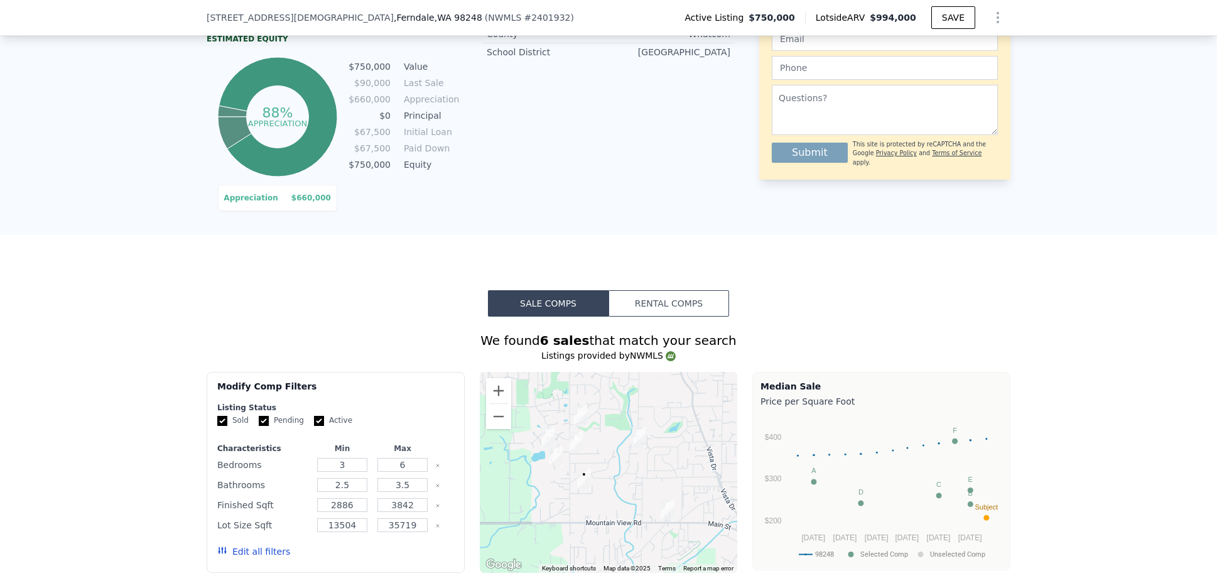
scroll to position [214, 0]
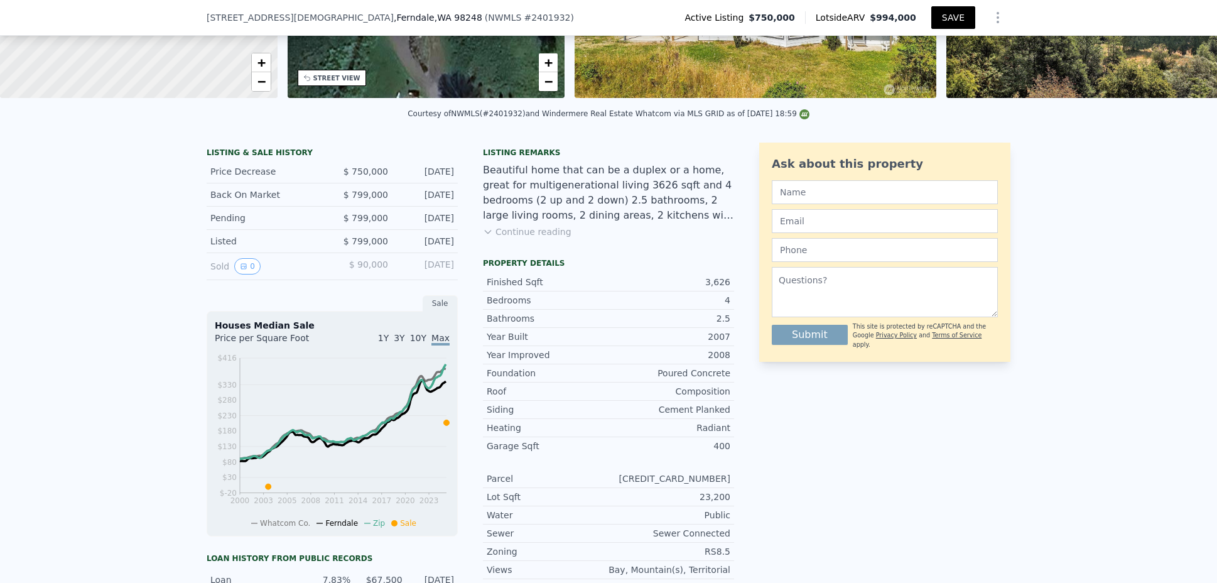
click at [939, 18] on button "SAVE" at bounding box center [954, 17] width 44 height 23
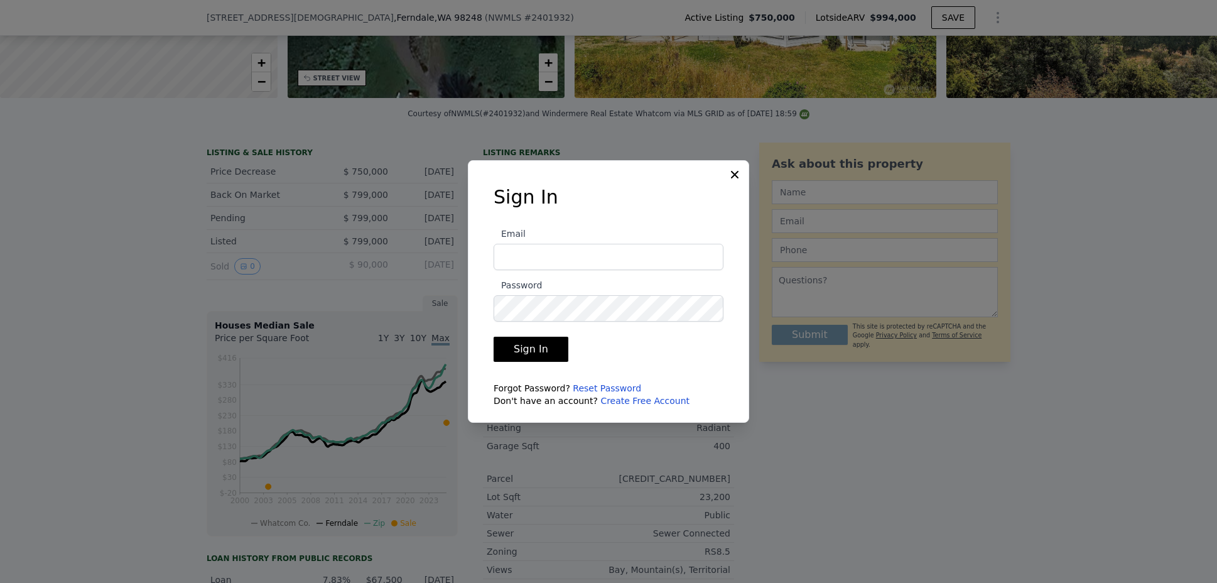
type input "[EMAIL_ADDRESS][DOMAIN_NAME]"
click at [525, 360] on button "Sign In" at bounding box center [531, 349] width 75 height 25
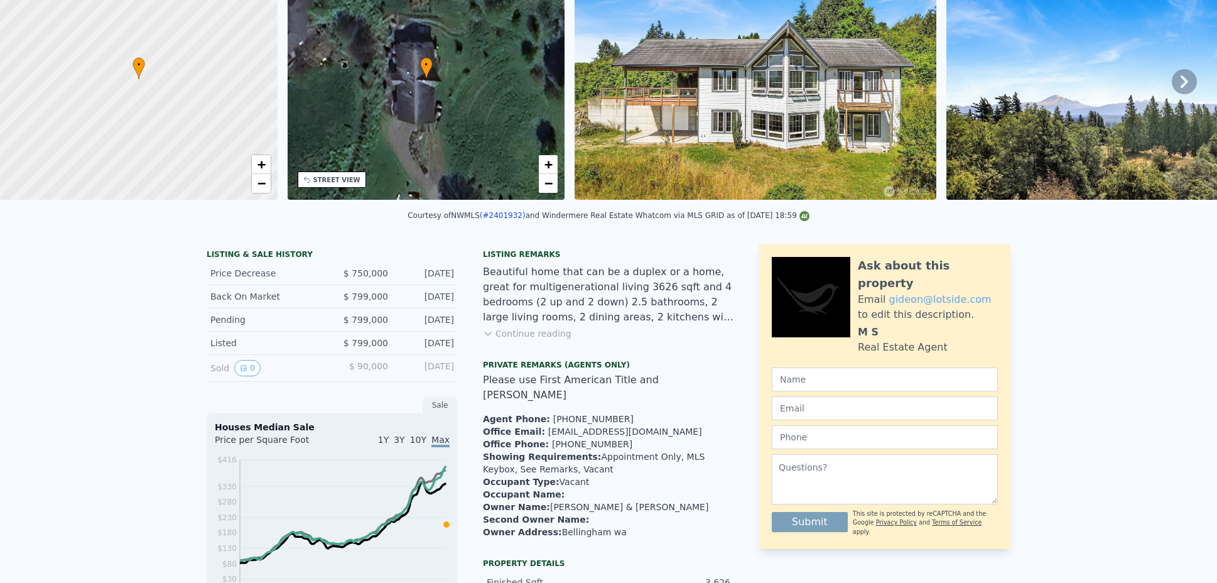
scroll to position [4, 0]
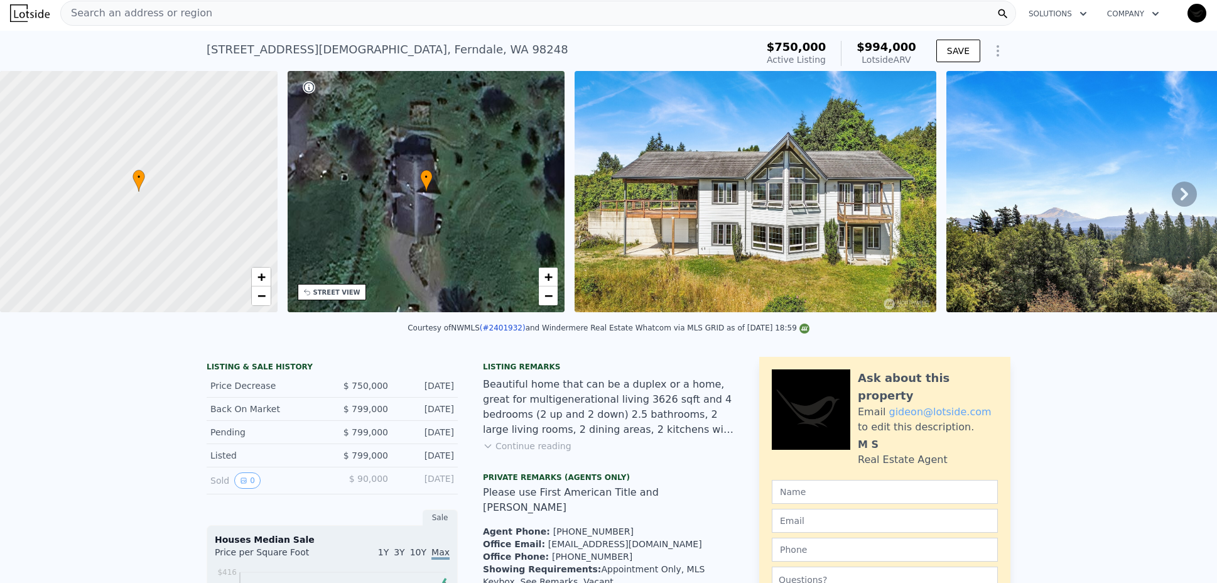
click at [1190, 17] on img "button" at bounding box center [1197, 13] width 20 height 20
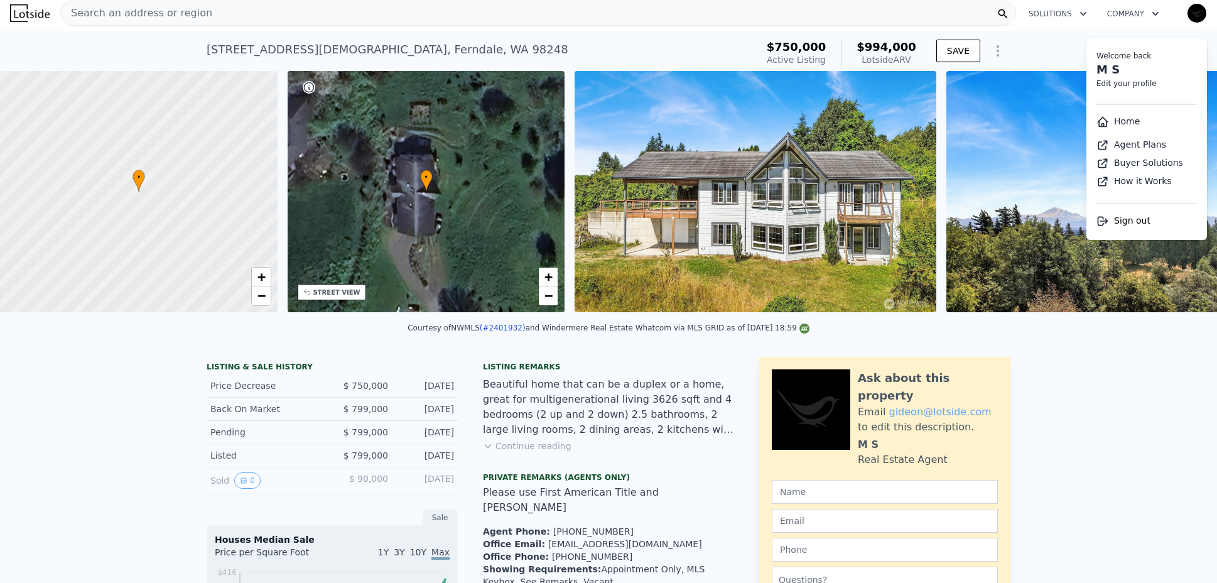
click at [1120, 85] on link "Edit your profile" at bounding box center [1127, 83] width 60 height 9
select select "53"
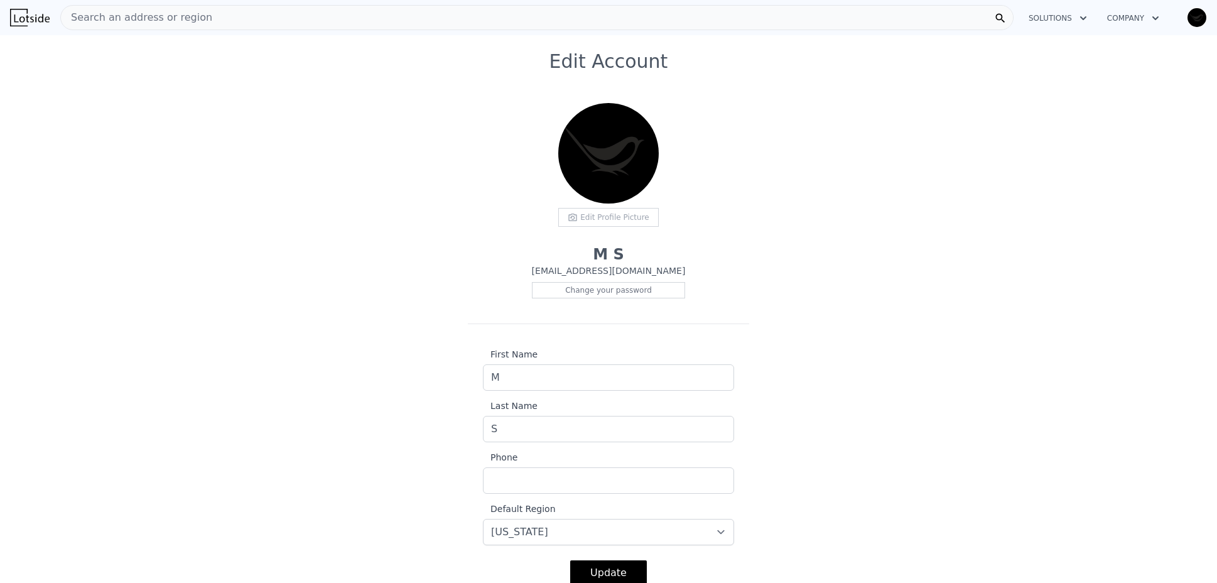
click at [602, 217] on div "Edit Profile Picture" at bounding box center [608, 217] width 101 height 19
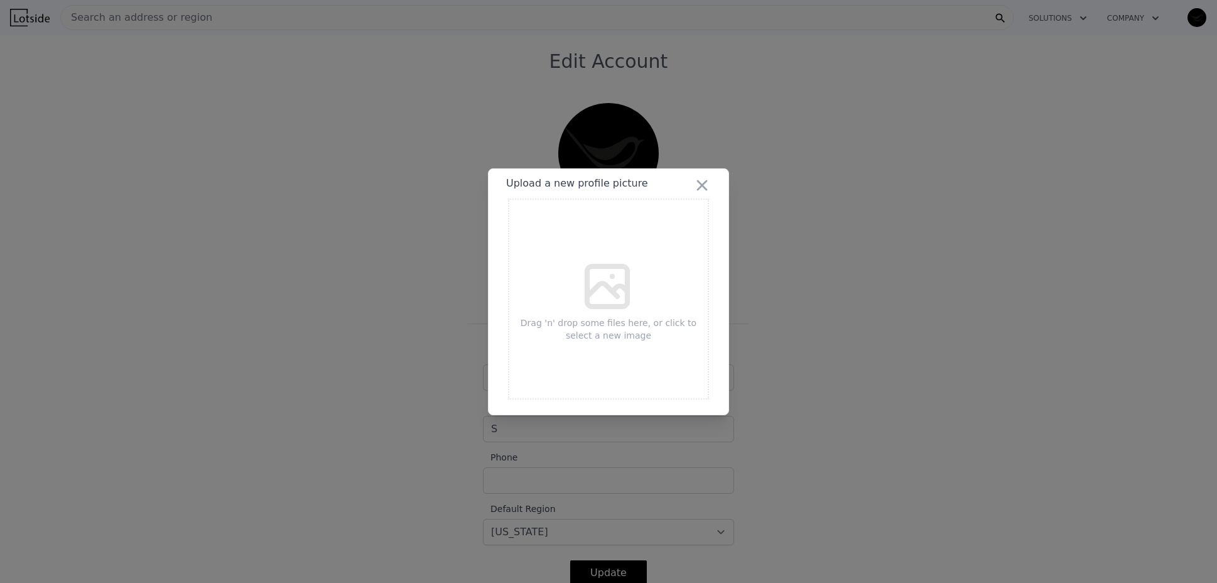
click at [623, 283] on icon at bounding box center [607, 286] width 40 height 40
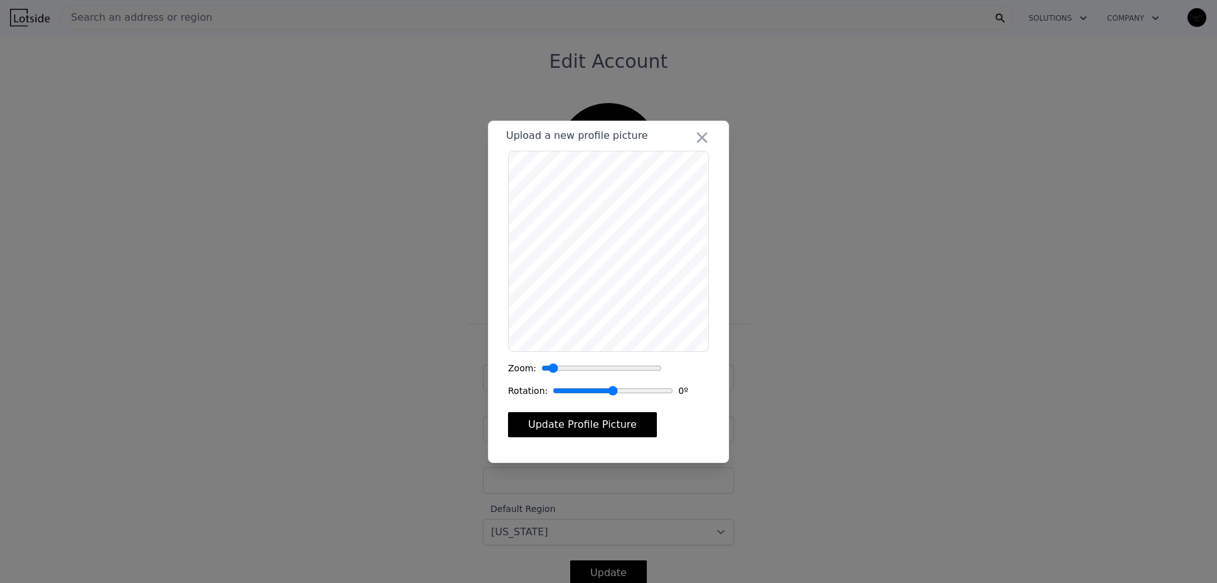
drag, startPoint x: 540, startPoint y: 366, endPoint x: 551, endPoint y: 365, distance: 10.7
click at [551, 365] on input "range" at bounding box center [601, 368] width 121 height 13
type input "1.11"
click at [550, 362] on input "range" at bounding box center [601, 368] width 121 height 13
click at [568, 421] on button "Update Profile Picture" at bounding box center [582, 424] width 149 height 25
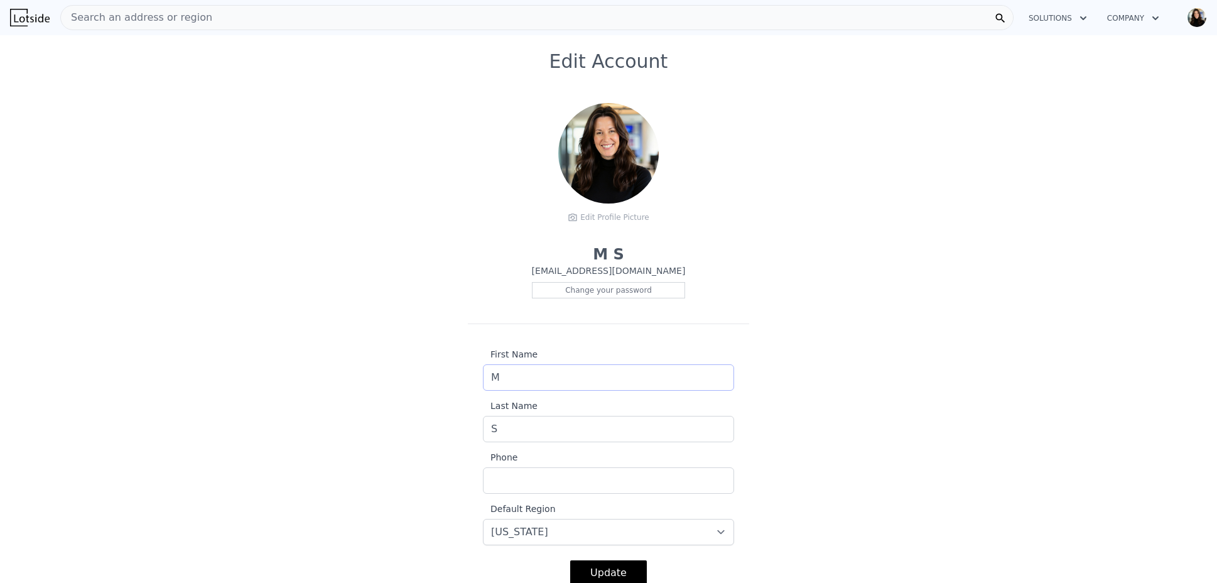
click at [663, 380] on input "M" at bounding box center [608, 377] width 251 height 26
type input "Malia"
type input "3609611701"
click at [570, 433] on input "S" at bounding box center [608, 429] width 251 height 26
type input "[PERSON_NAME]"
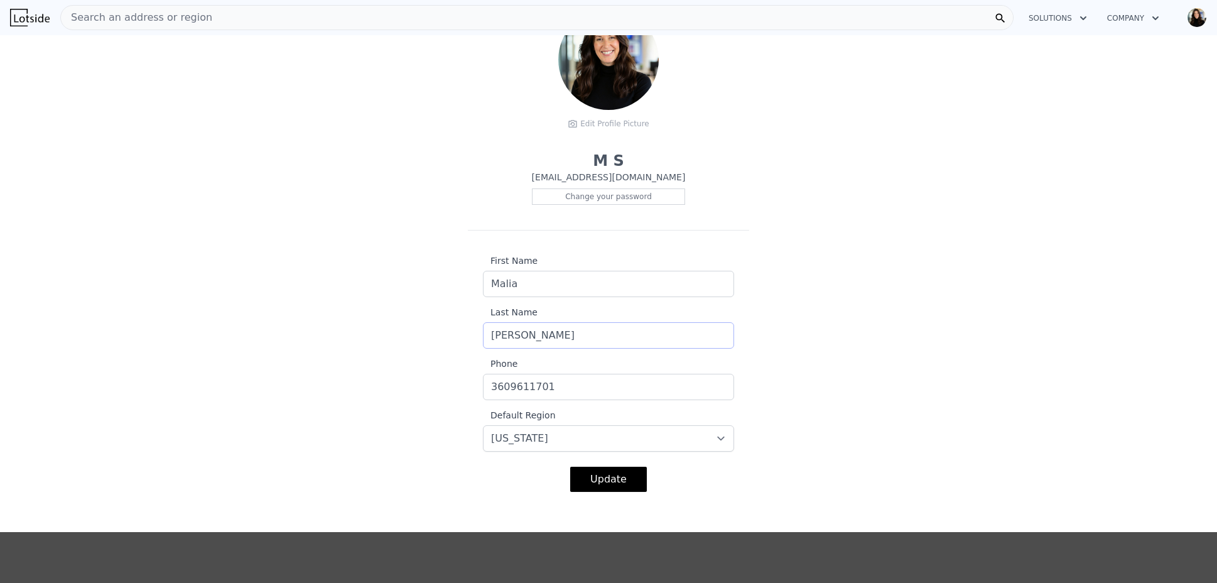
scroll to position [134, 0]
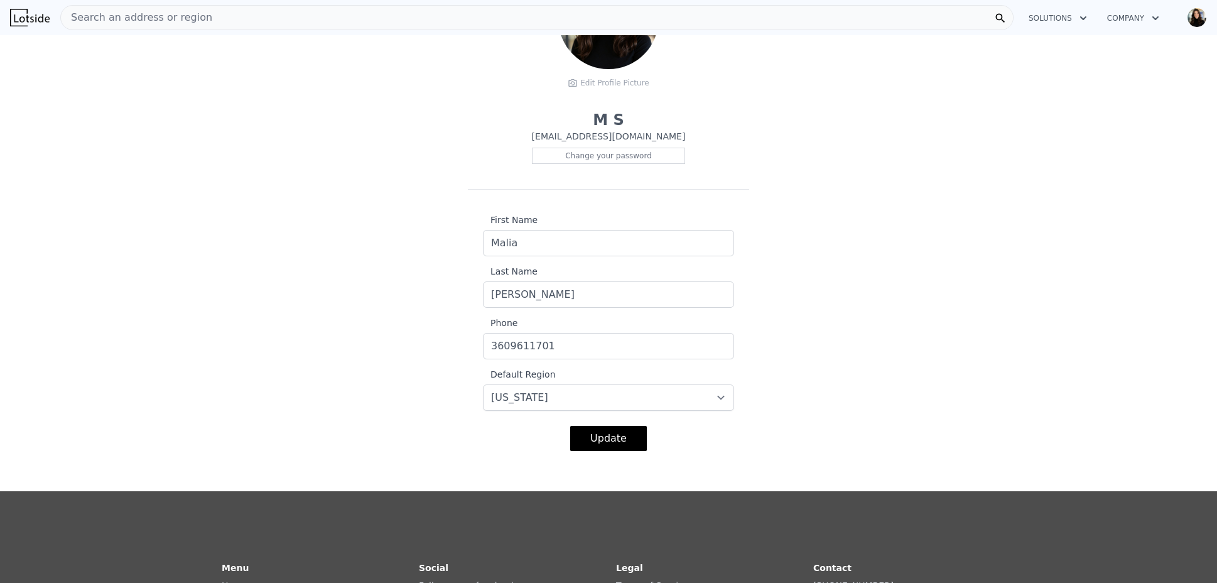
click at [582, 434] on button "Update" at bounding box center [608, 438] width 77 height 25
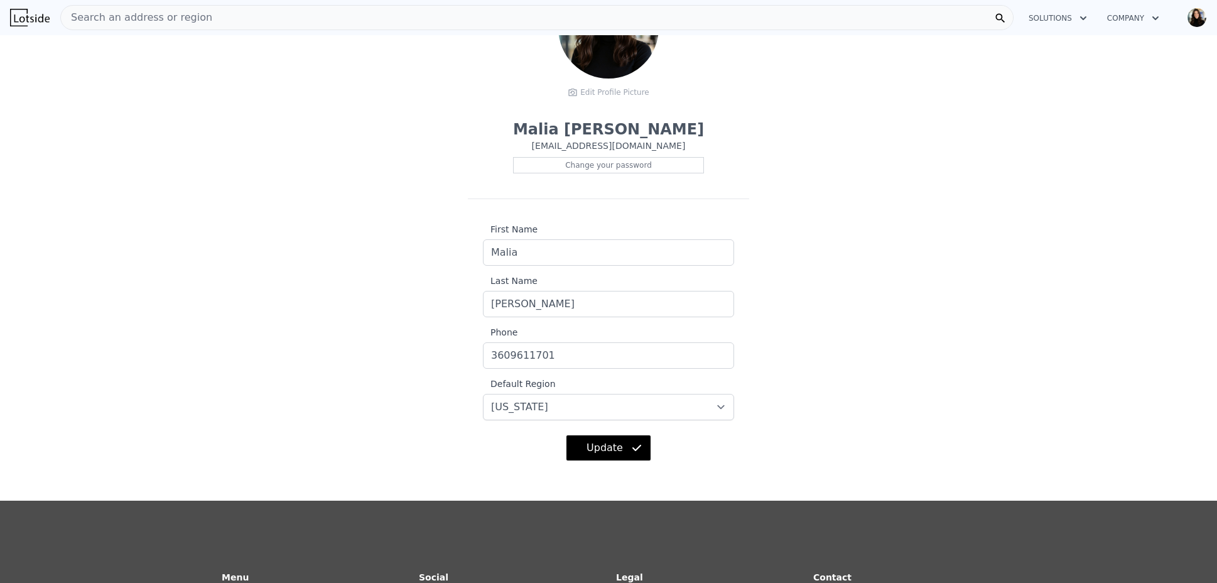
scroll to position [120, 0]
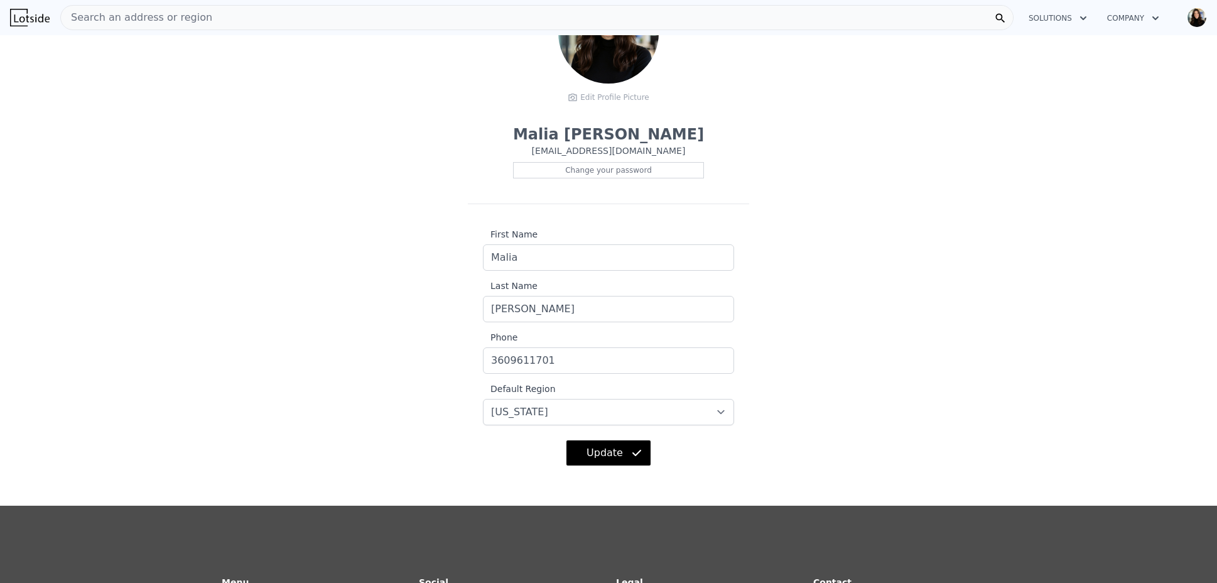
click at [179, 10] on span "Search an address or region" at bounding box center [136, 17] width 151 height 15
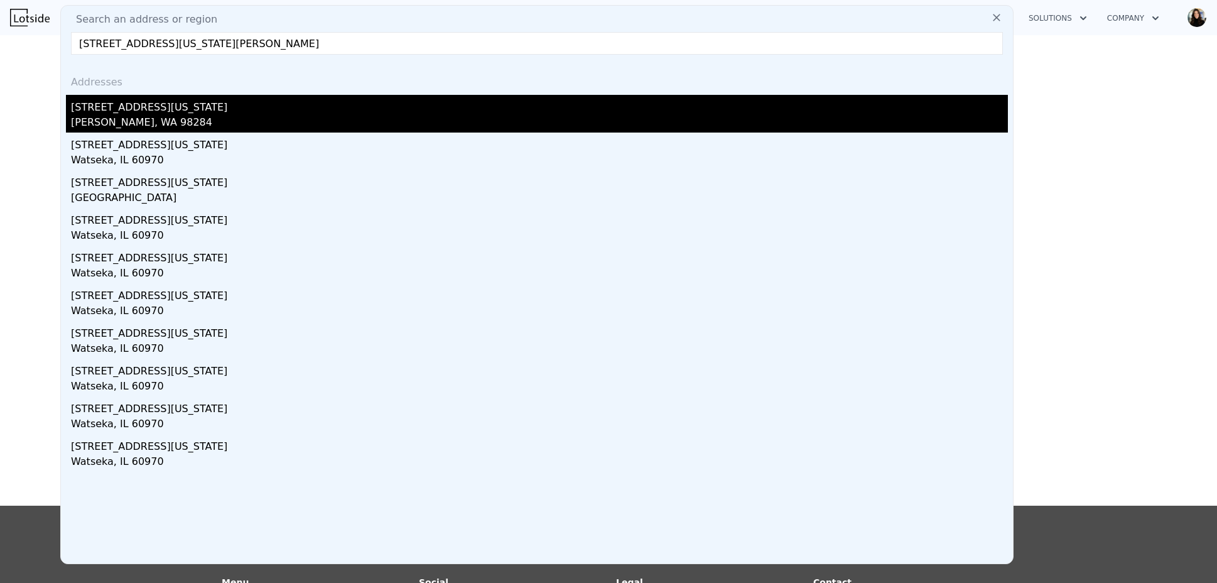
type input "[STREET_ADDRESS][US_STATE][PERSON_NAME]"
click at [128, 106] on div "[STREET_ADDRESS][US_STATE]" at bounding box center [539, 105] width 937 height 20
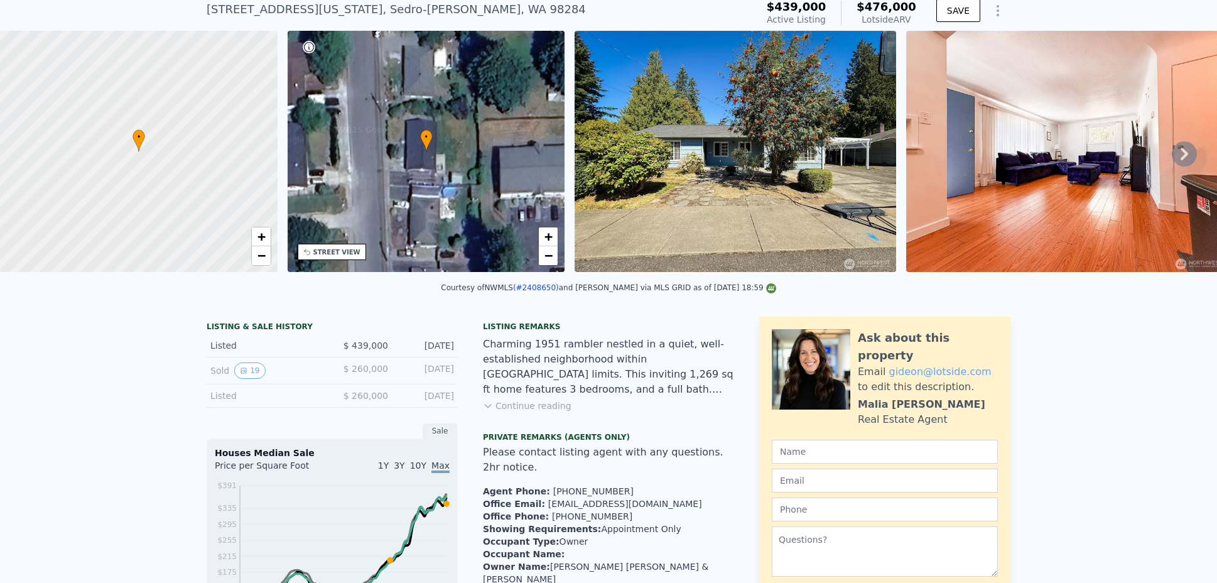
scroll to position [45, 0]
click at [522, 410] on button "Continue reading" at bounding box center [527, 405] width 89 height 13
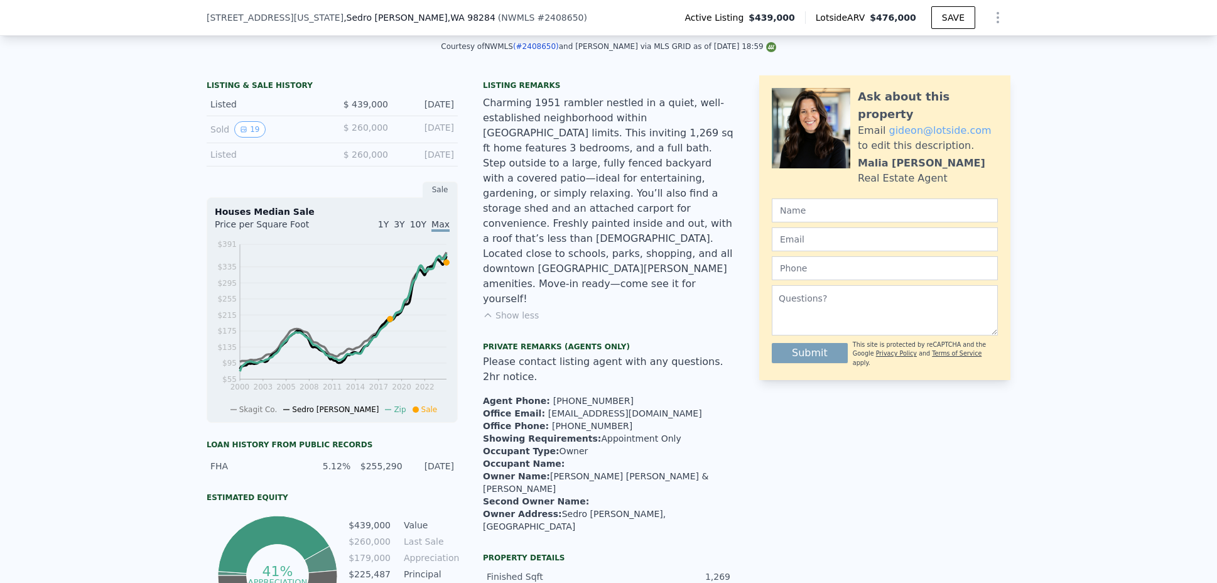
scroll to position [271, 0]
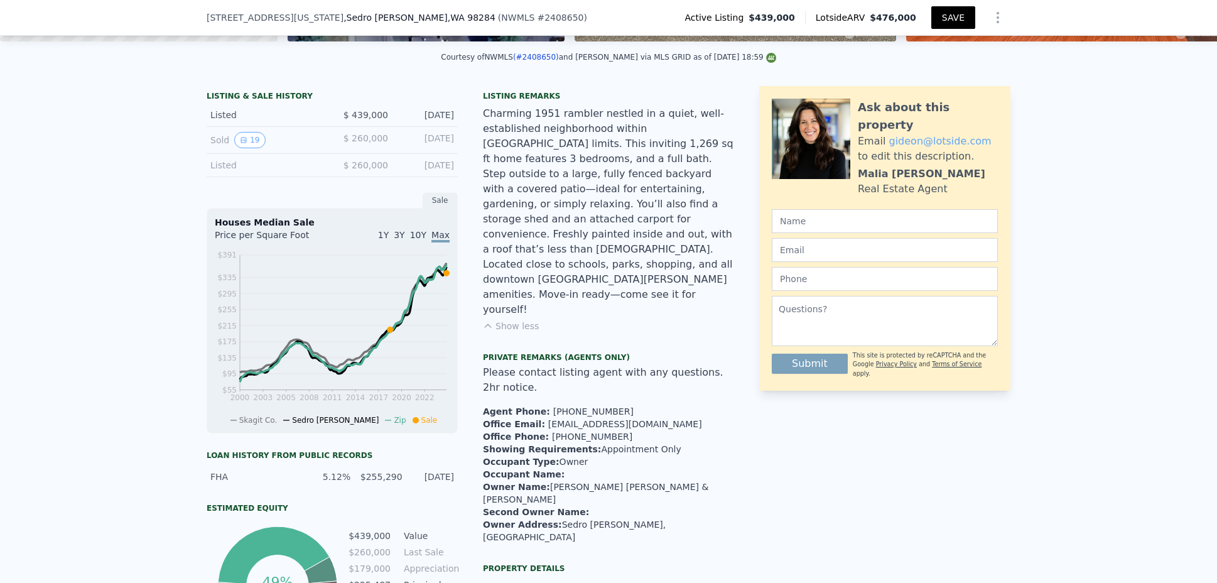
click at [935, 23] on button "SAVE" at bounding box center [954, 17] width 44 height 23
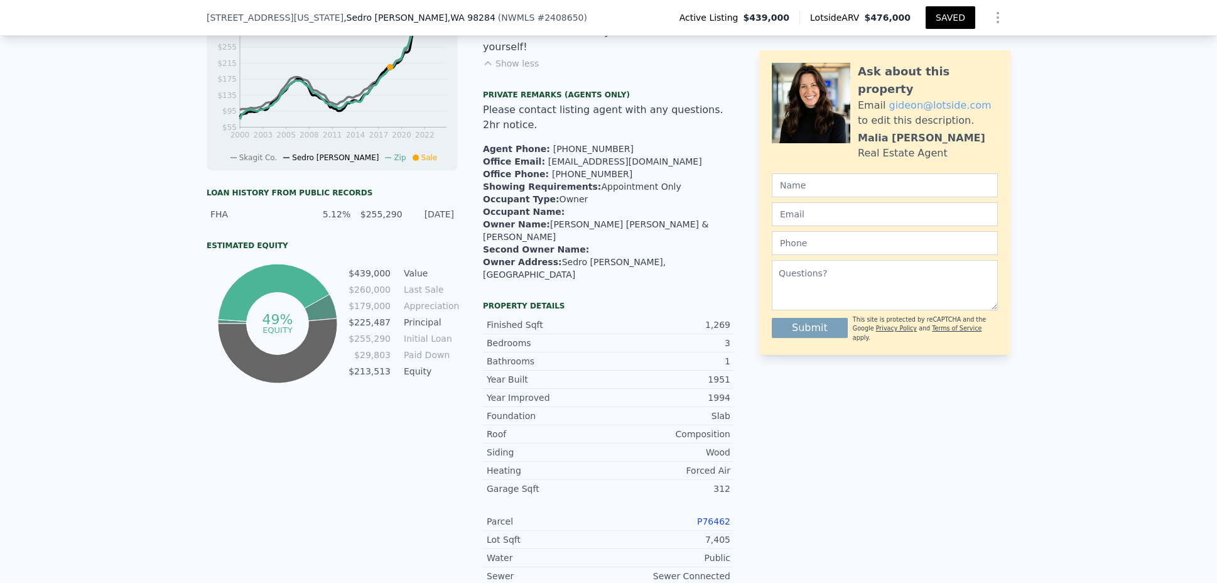
scroll to position [0, 0]
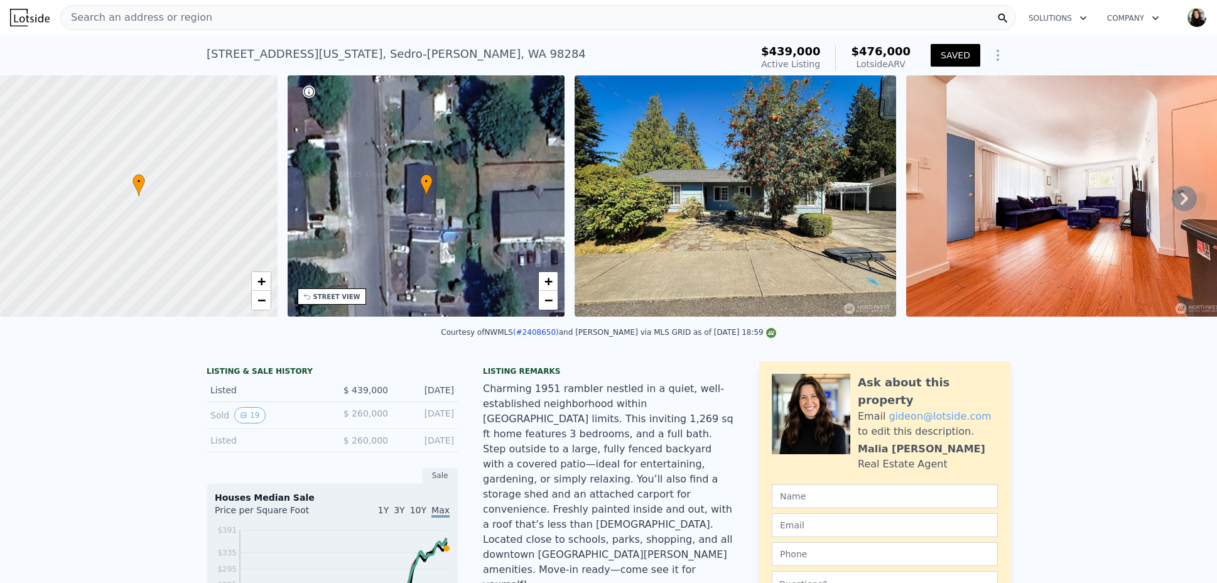
click at [232, 11] on div "Search an address or region" at bounding box center [538, 17] width 956 height 25
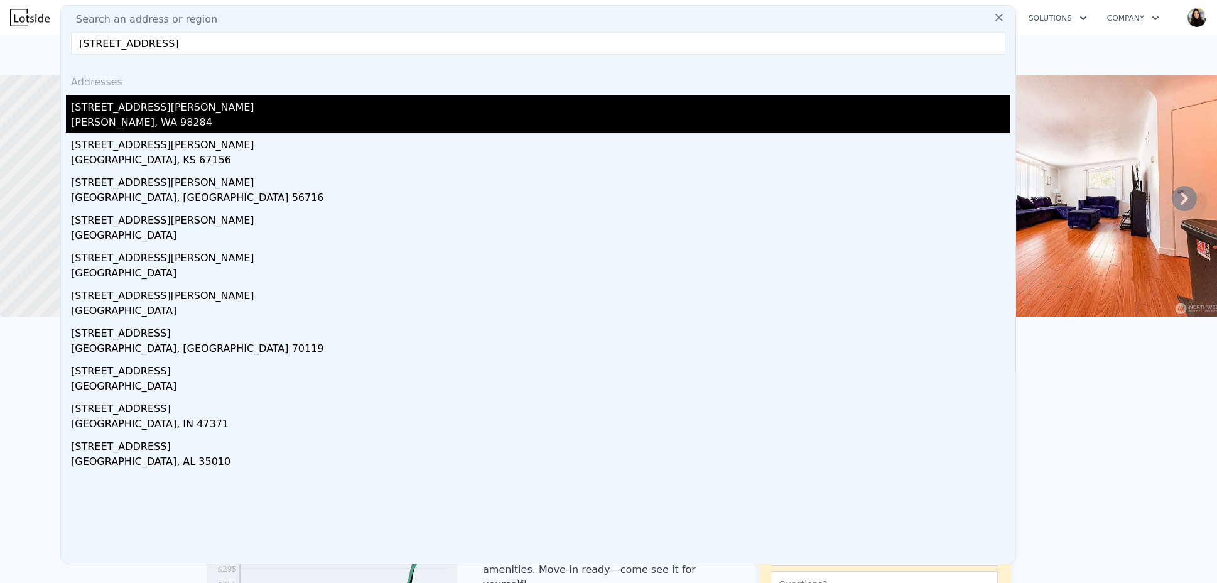
type input "[STREET_ADDRESS]"
click at [153, 121] on div "[PERSON_NAME], WA 98284" at bounding box center [541, 124] width 940 height 18
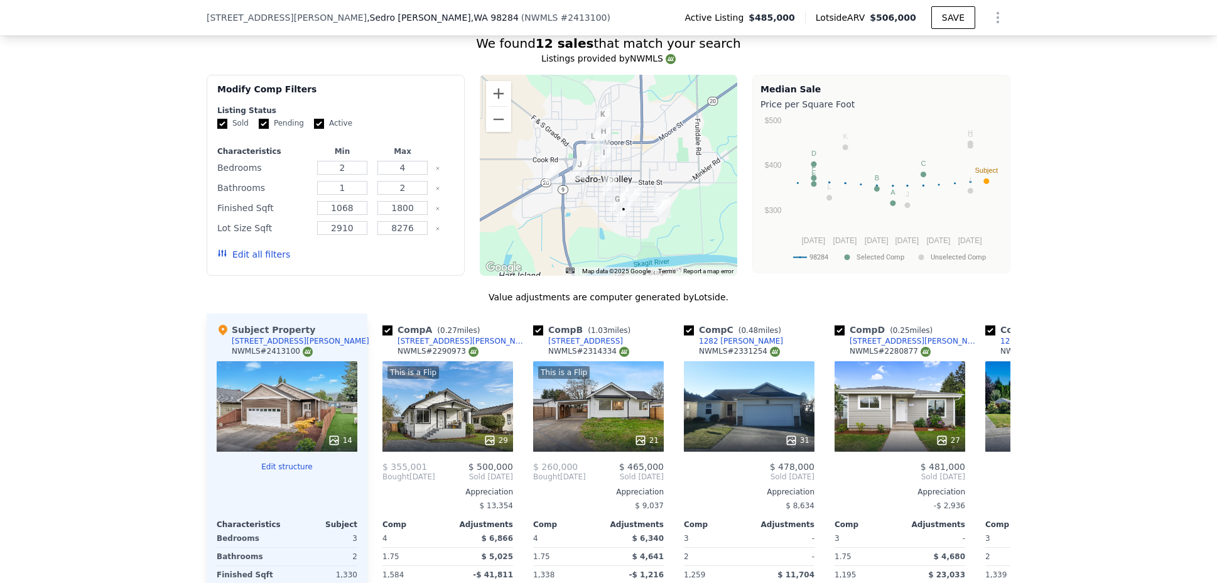
scroll to position [1017, 0]
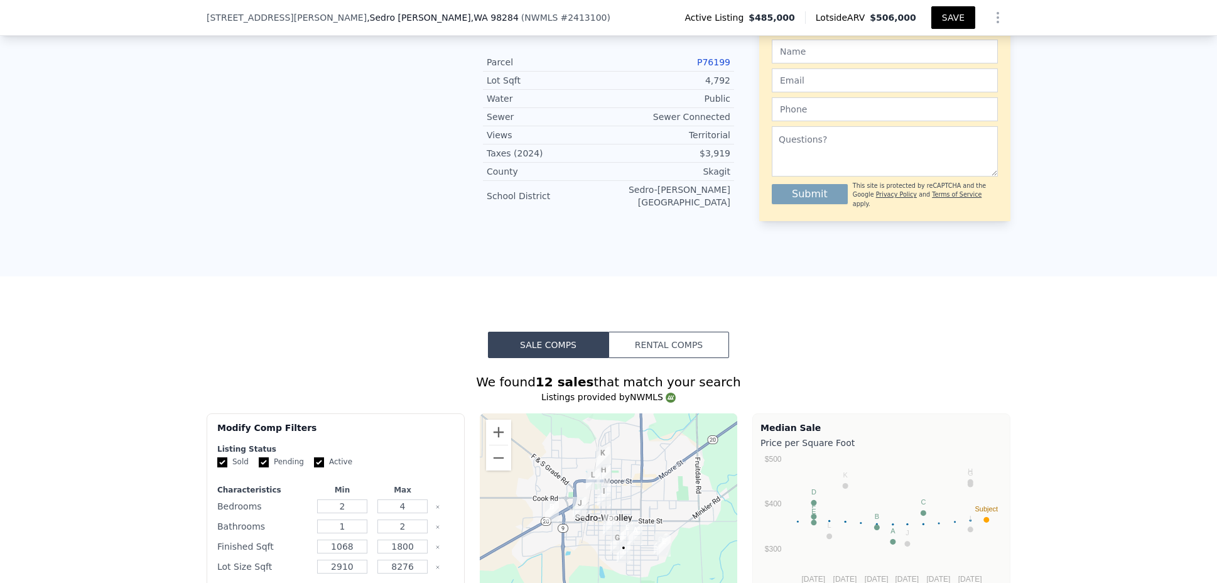
click at [945, 17] on button "SAVE" at bounding box center [954, 17] width 44 height 23
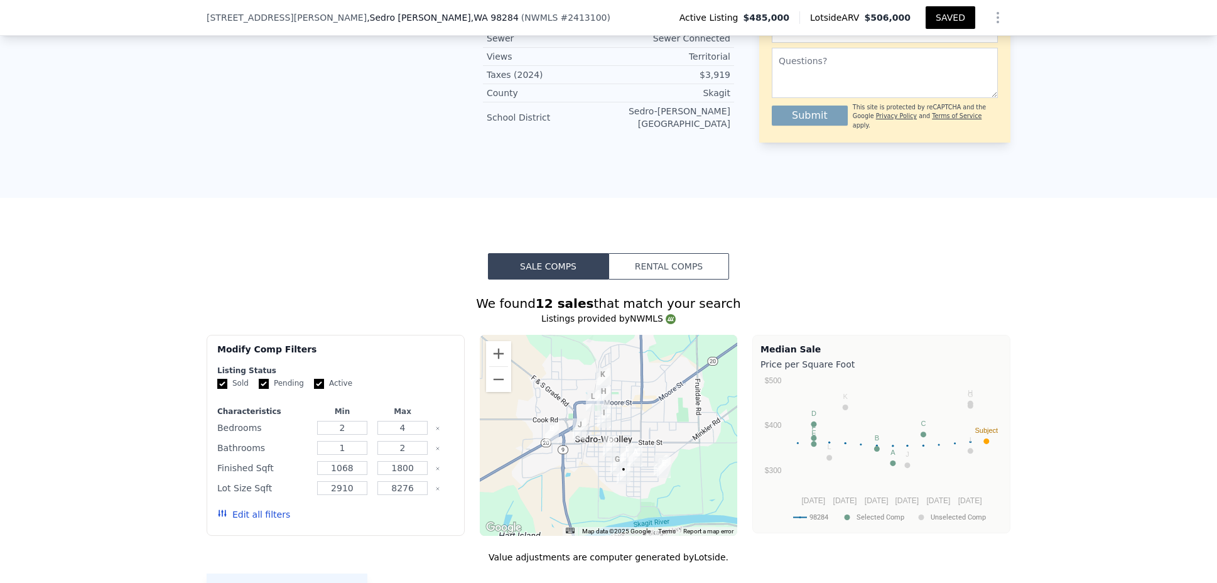
scroll to position [1640, 0]
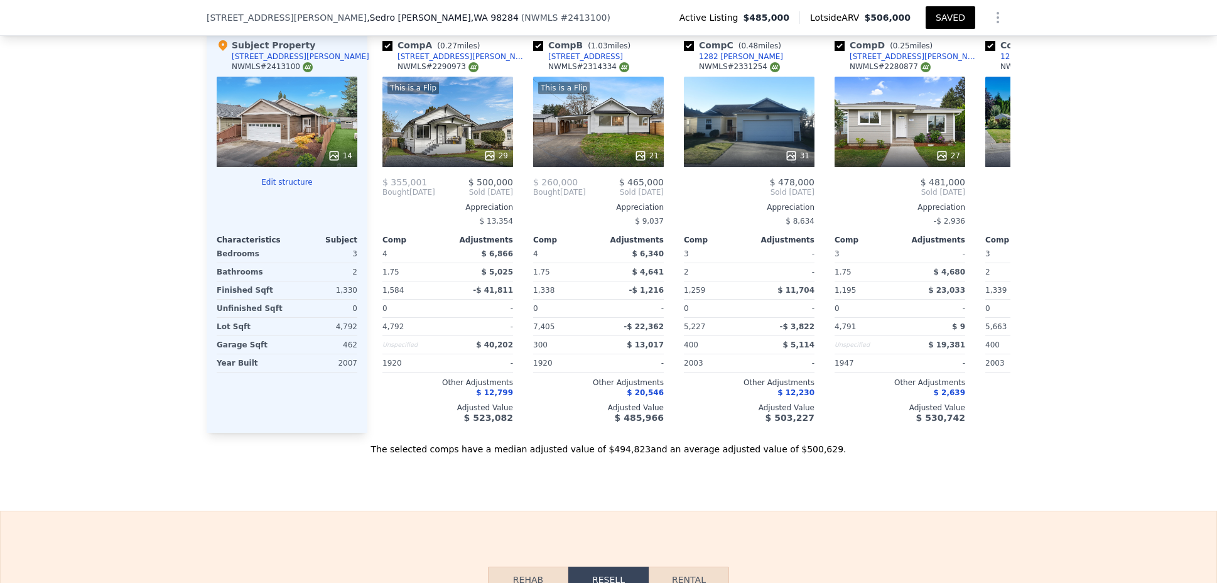
click at [244, 144] on div at bounding box center [287, 155] width 141 height 23
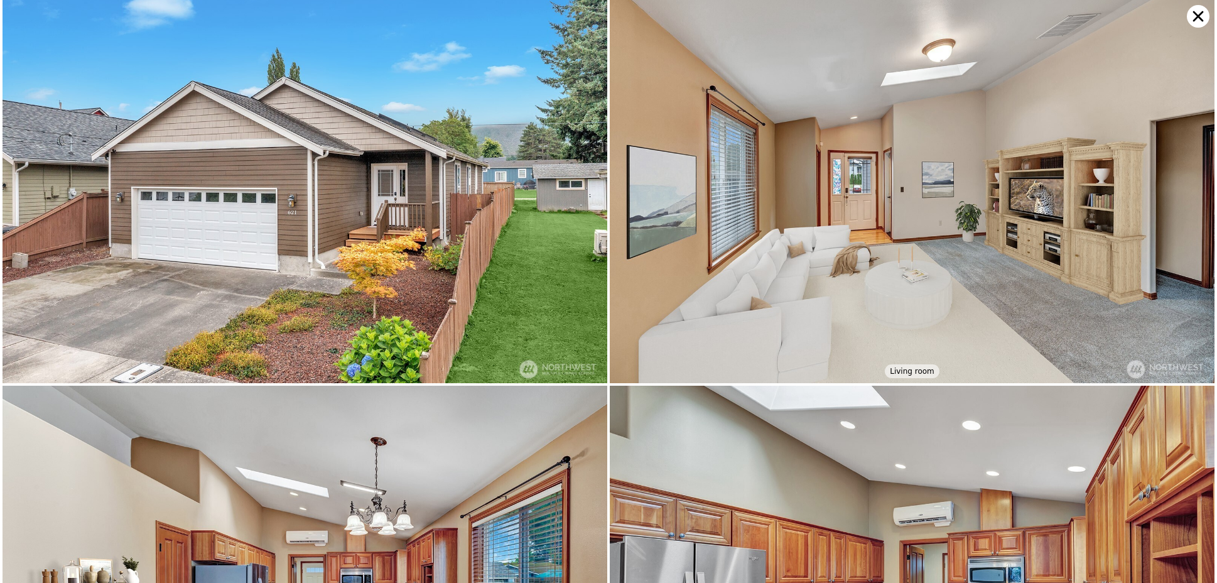
scroll to position [0, 0]
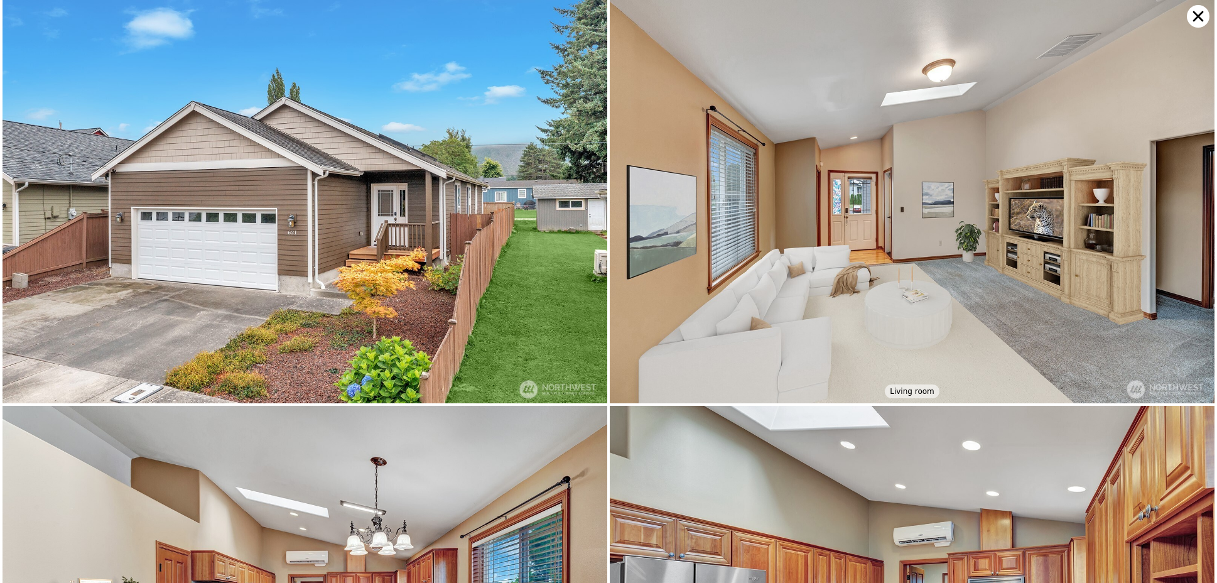
click at [1192, 18] on icon at bounding box center [1198, 16] width 23 height 23
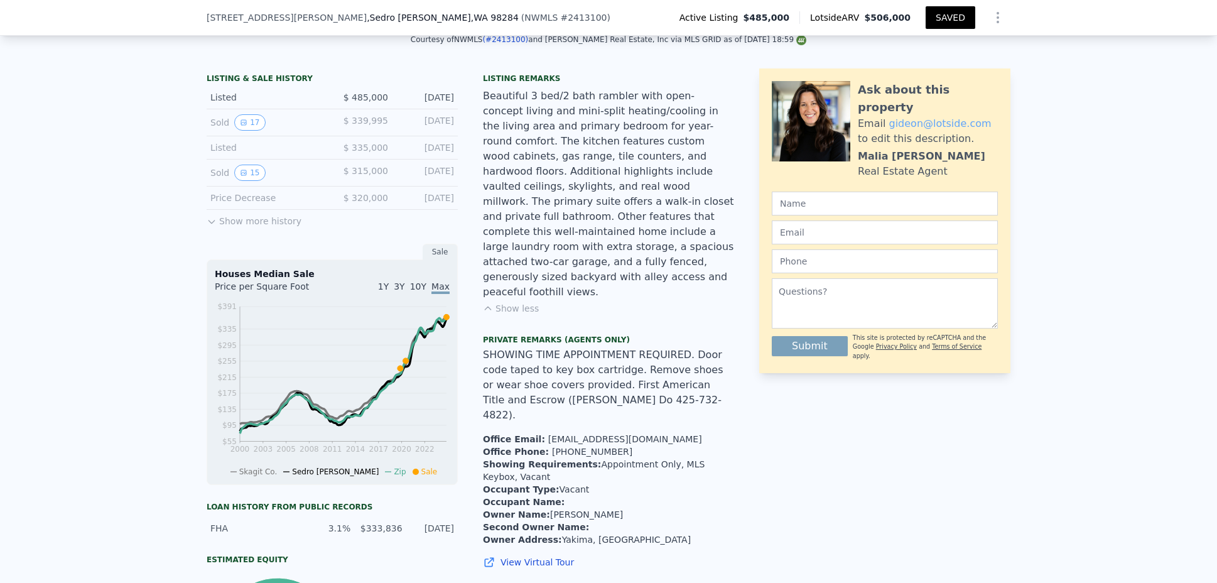
scroll to position [131, 0]
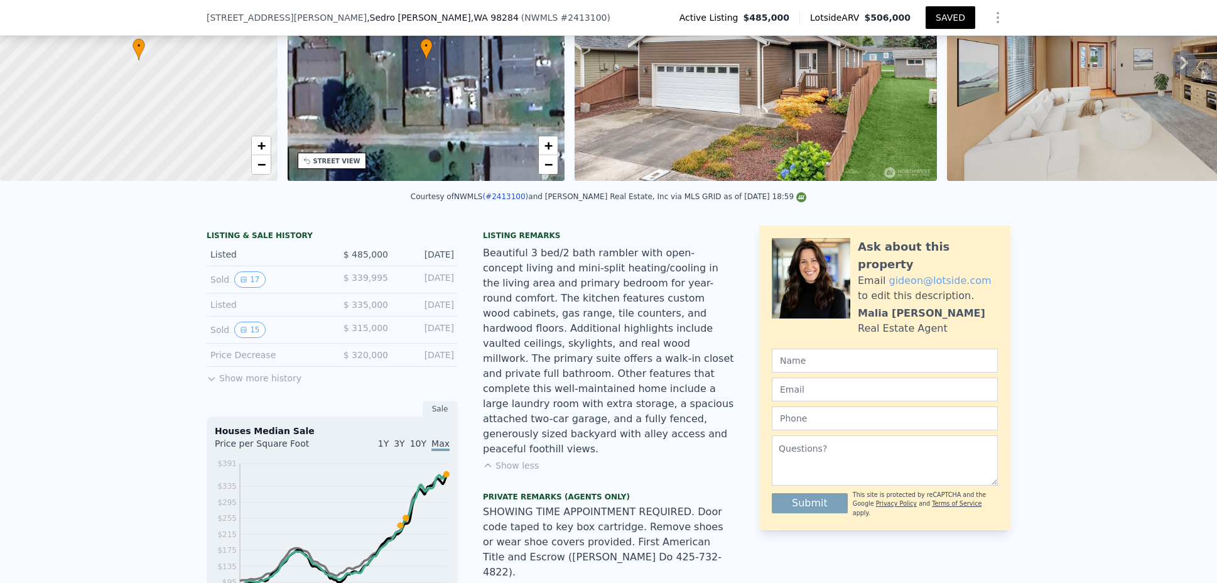
copy link "(#2413100)"
